Goal: Task Accomplishment & Management: Manage account settings

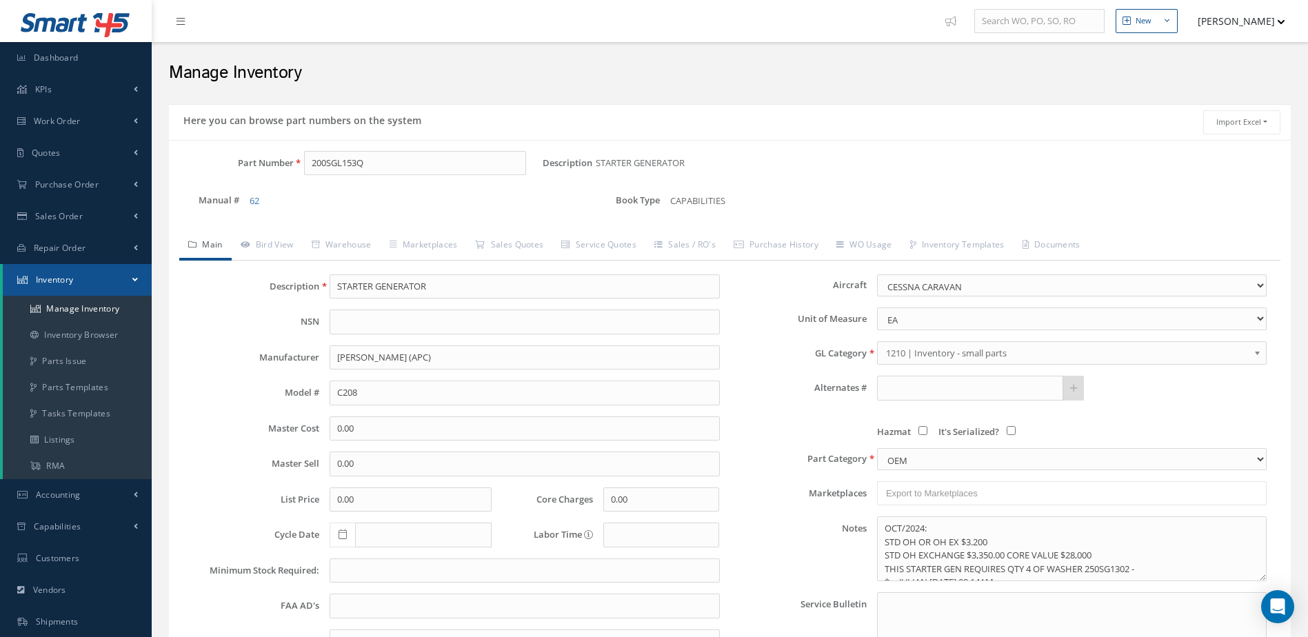
select select "42"
drag, startPoint x: 396, startPoint y: 165, endPoint x: 257, endPoint y: 212, distance: 147.8
click at [257, 212] on div "Part Number 200SGL153Q Description STARTER GENERATOR Alternates Manual # 62 Boo…" at bounding box center [730, 188] width 1122 height 74
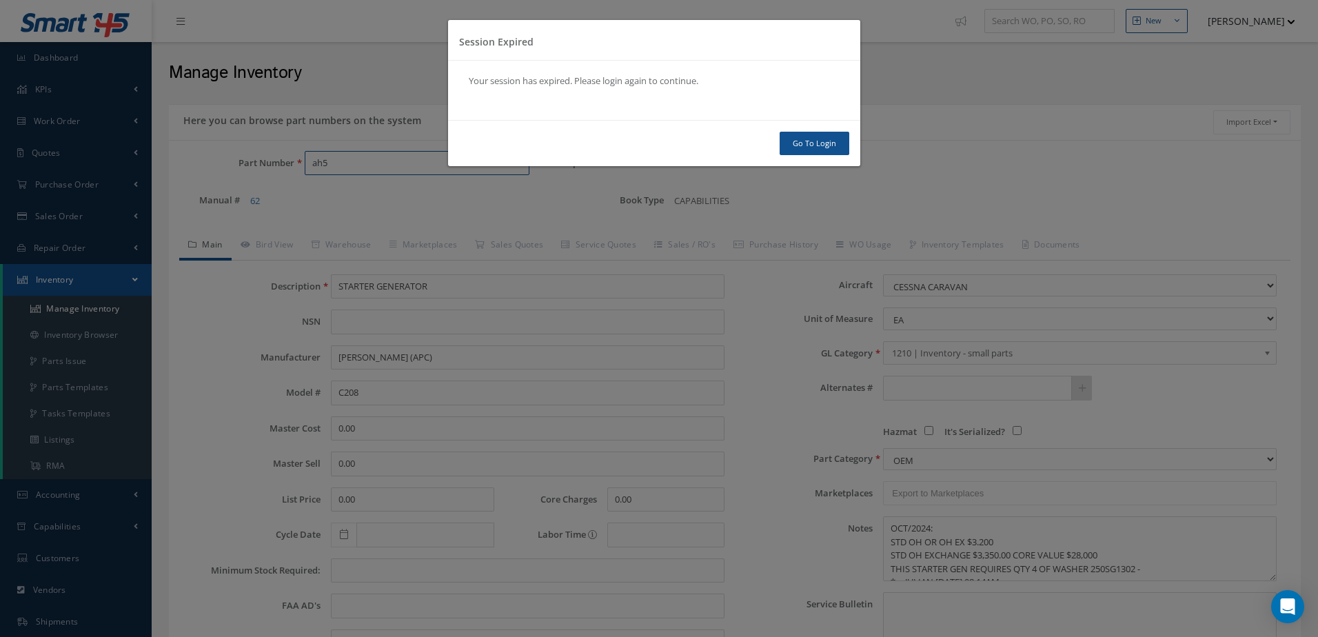
type input "ah5"
click at [815, 135] on link "Go To Login" at bounding box center [815, 144] width 70 height 24
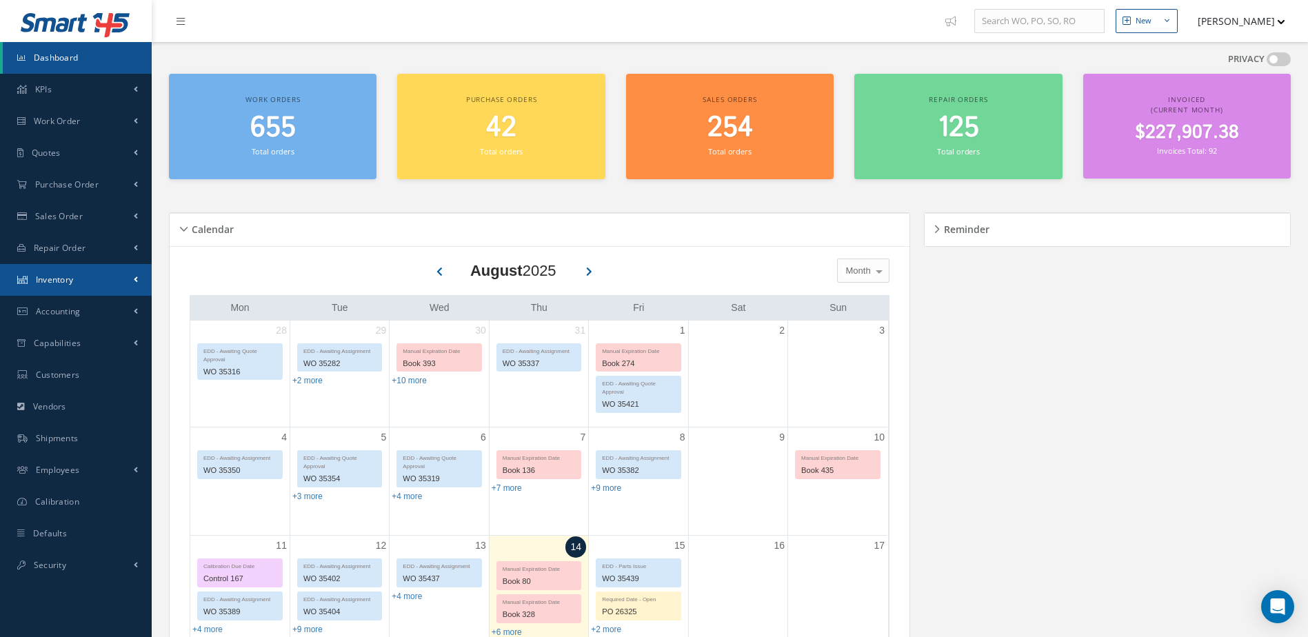
click at [91, 276] on link "Inventory" at bounding box center [76, 280] width 152 height 32
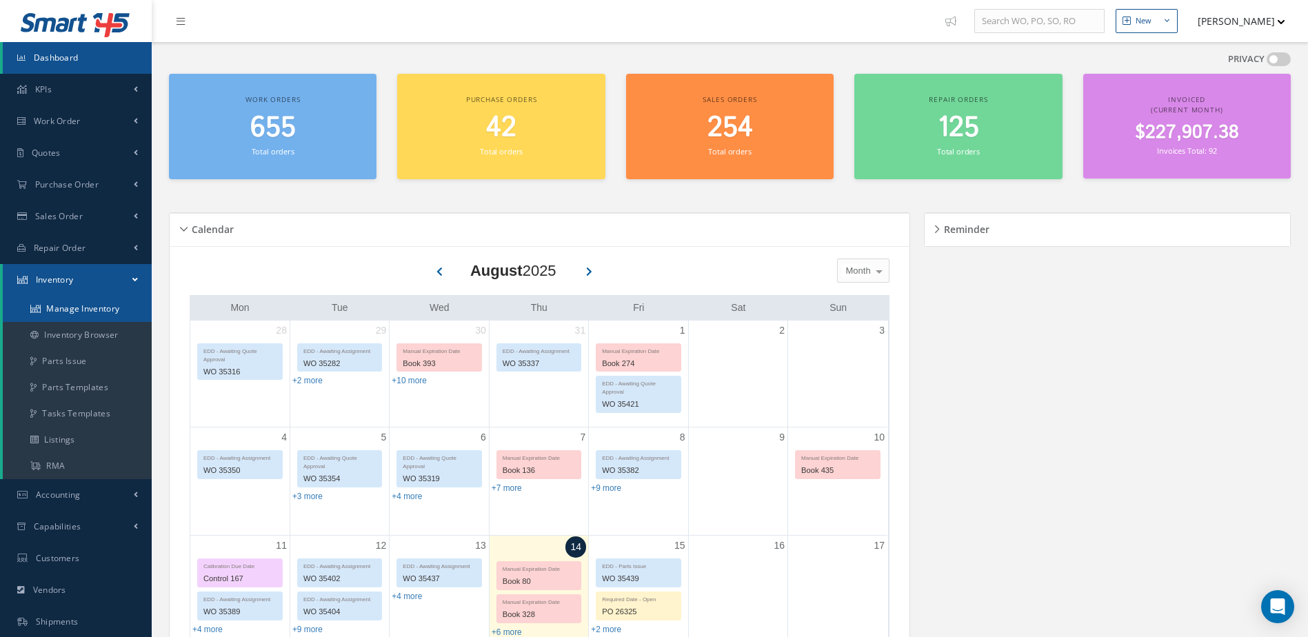
click at [93, 299] on link "Manage Inventory" at bounding box center [77, 309] width 149 height 26
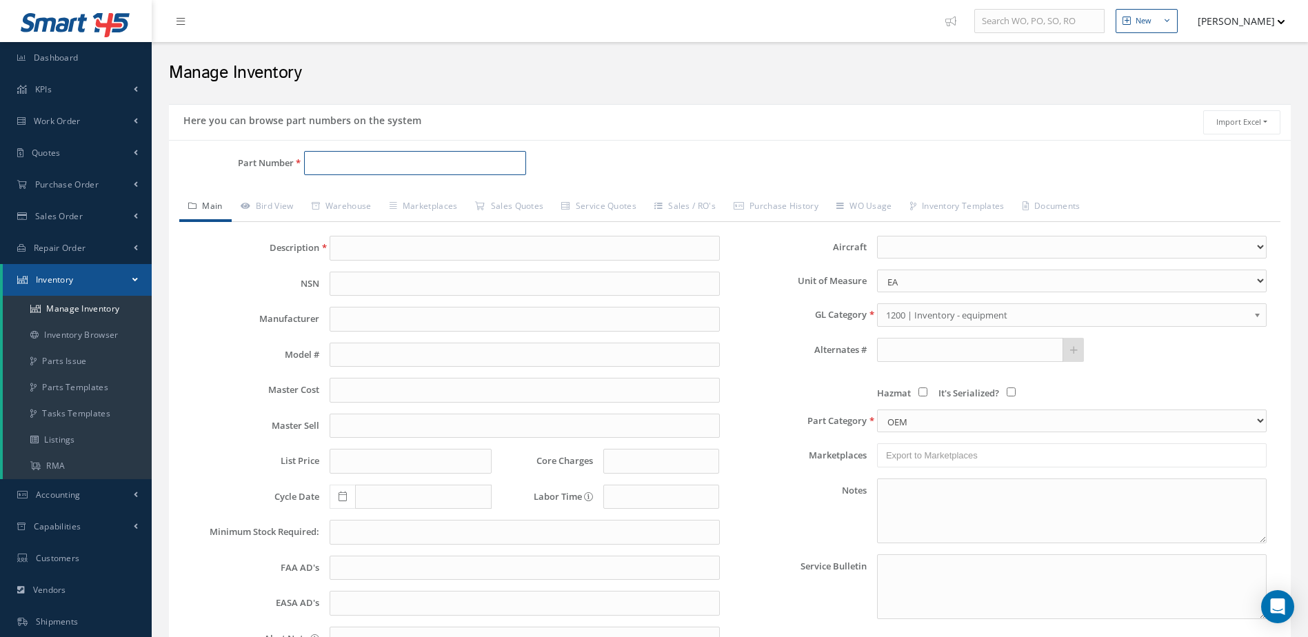
click at [357, 169] on input "Part Number" at bounding box center [415, 163] width 223 height 25
click at [442, 200] on span "MAIN WHEEL ASSY" at bounding box center [535, 199] width 207 height 14
type input "AH52443"
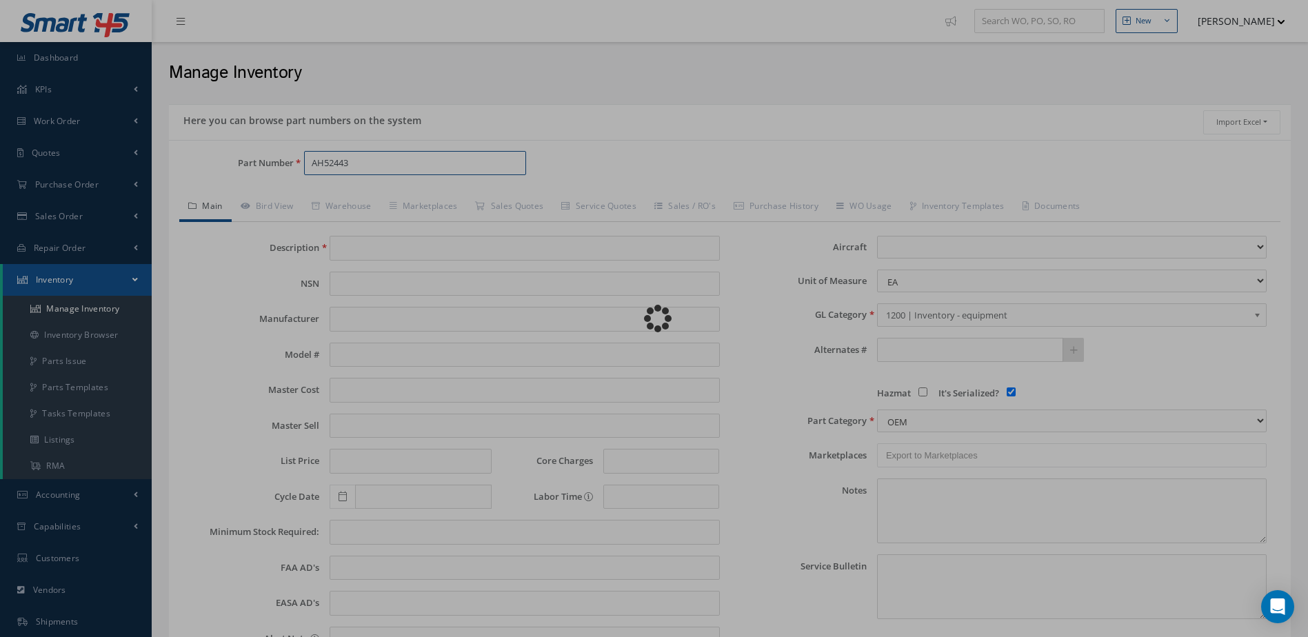
type input "MAIN WHEEL ASSY"
type input "0.00"
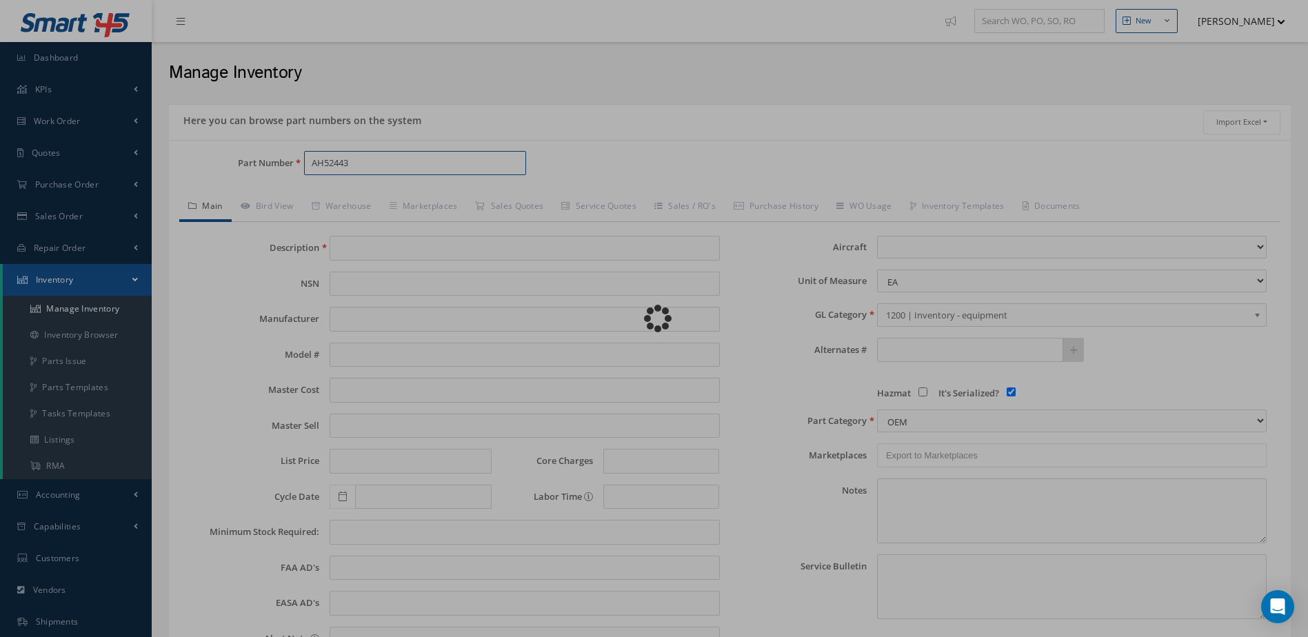
select select
checkbox input "true"
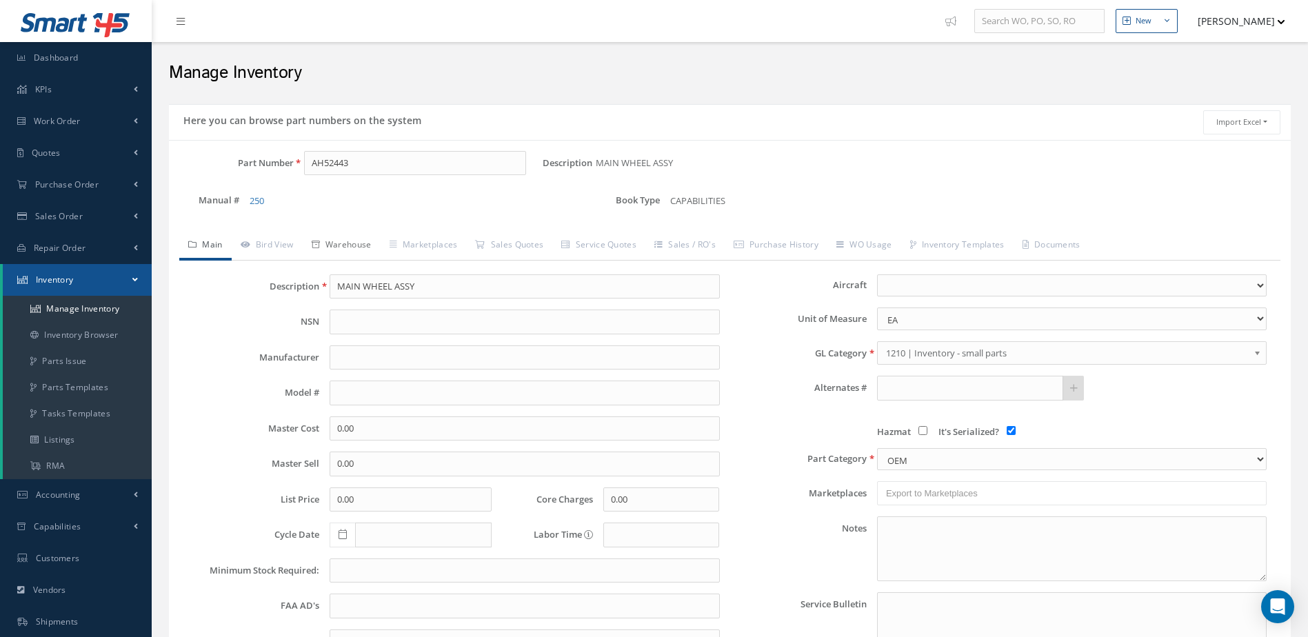
click at [343, 234] on link "Warehouse" at bounding box center [342, 246] width 78 height 29
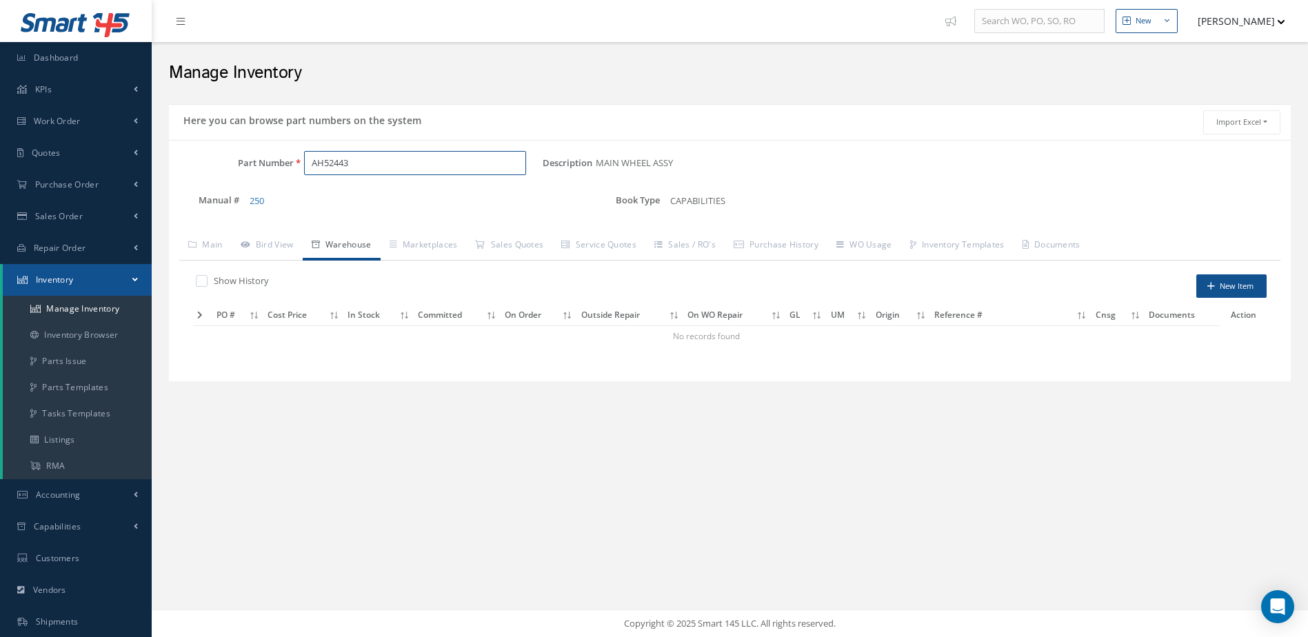
drag, startPoint x: 361, startPoint y: 168, endPoint x: 242, endPoint y: 187, distance: 120.2
click at [242, 187] on div "Part Number AH52443 Description MAIN WHEEL ASSY Alternates Manual # 250 Book Ty…" at bounding box center [730, 188] width 1122 height 74
click at [378, 197] on span "2600738" at bounding box center [370, 199] width 124 height 14
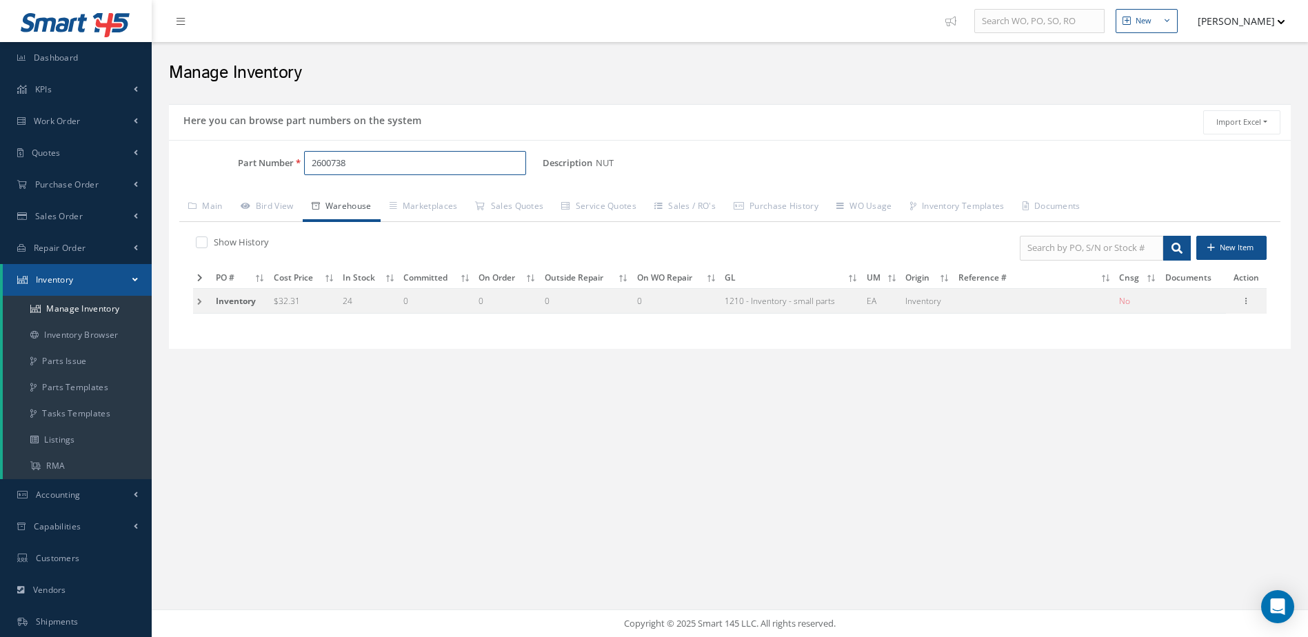
type input "2600738"
click at [199, 302] on td at bounding box center [202, 301] width 19 height 26
